Goal: Task Accomplishment & Management: Complete application form

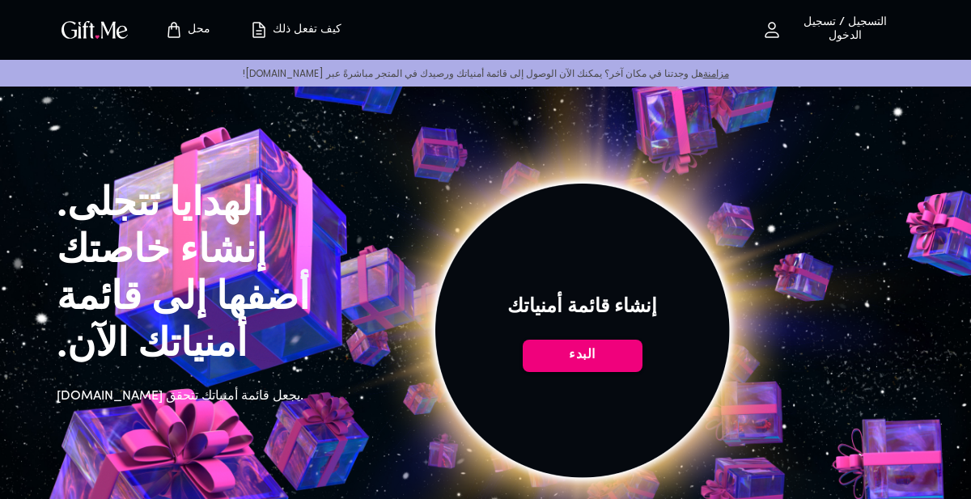
click at [546, 354] on span "البدء" at bounding box center [583, 355] width 120 height 18
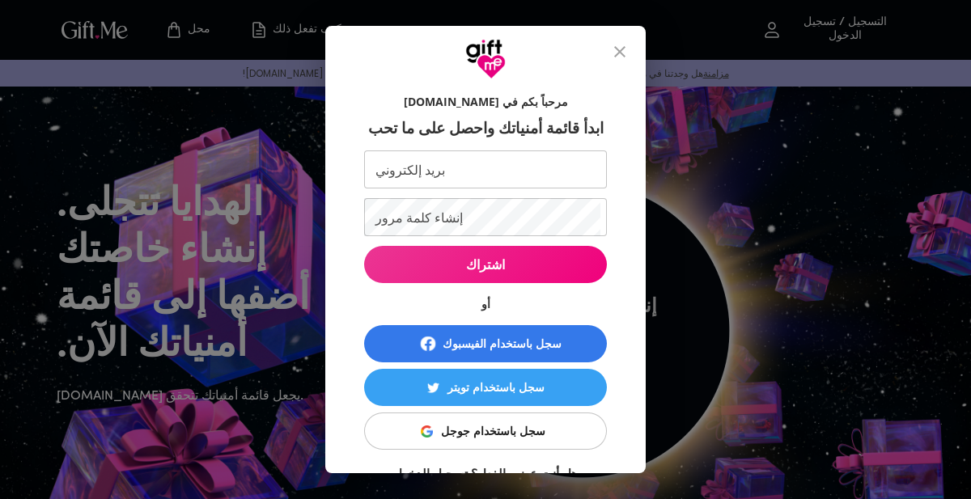
click at [477, 424] on font "سجل باستخدام جوجل" at bounding box center [493, 430] width 104 height 15
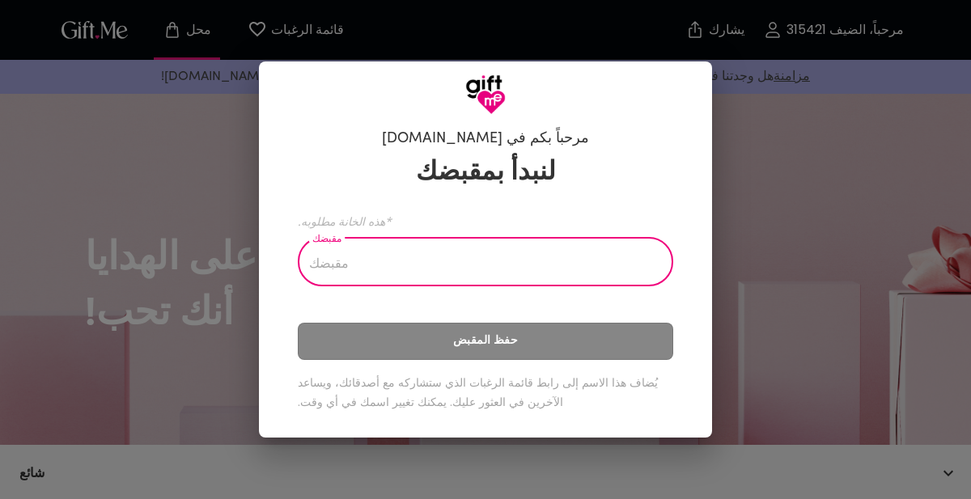
click at [330, 269] on input "مقبضك" at bounding box center [477, 263] width 358 height 45
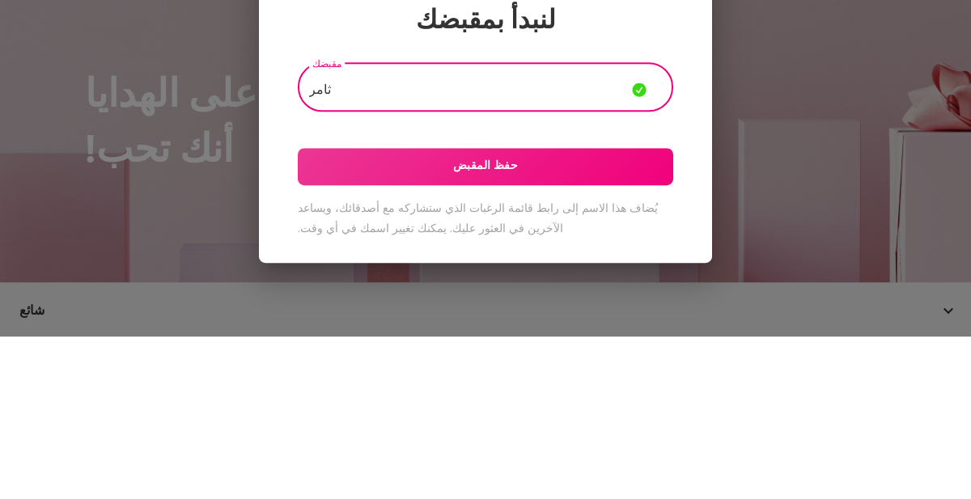
type input "ثامر"
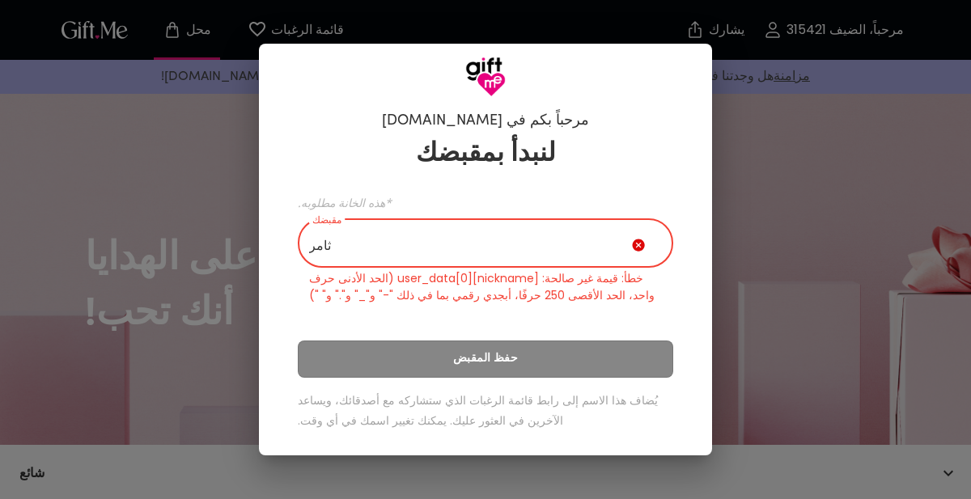
click at [370, 375] on div "لنبدأ بمقبضك *هذه الخانة مطلوبه. مقبضك ثامر مقبضك خطأ: قيمة غير صالحة: user_dat…" at bounding box center [485, 286] width 375 height 311
